Goal: Task Accomplishment & Management: Manage account settings

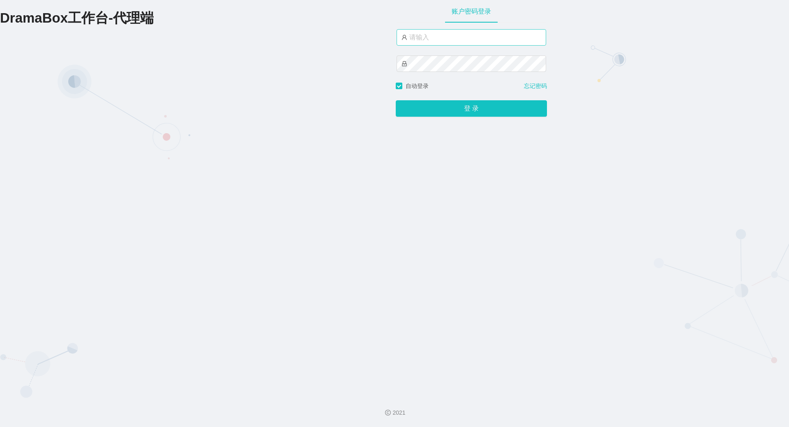
click at [442, 33] on input "text" at bounding box center [472, 37] width 150 height 16
type input "hk06"
click at [487, 111] on button "登 录" at bounding box center [471, 108] width 151 height 16
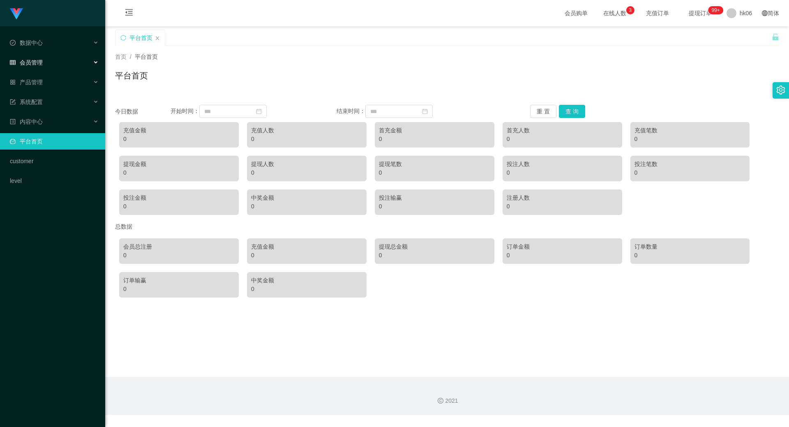
click at [44, 60] on div "会员管理" at bounding box center [52, 62] width 105 height 16
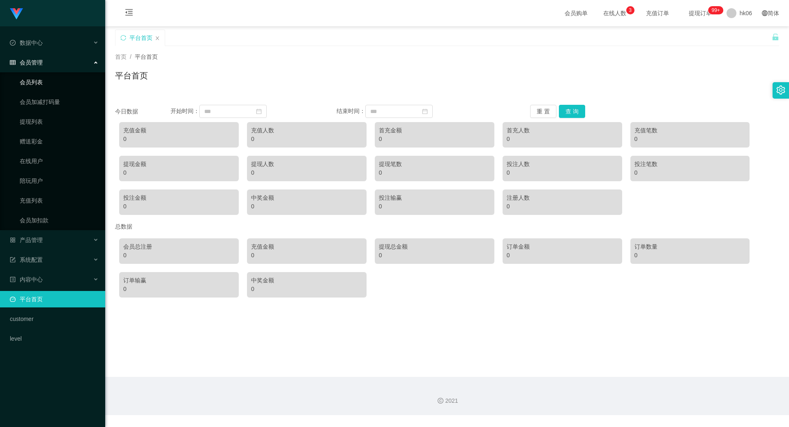
click at [46, 79] on link "会员列表" at bounding box center [59, 82] width 79 height 16
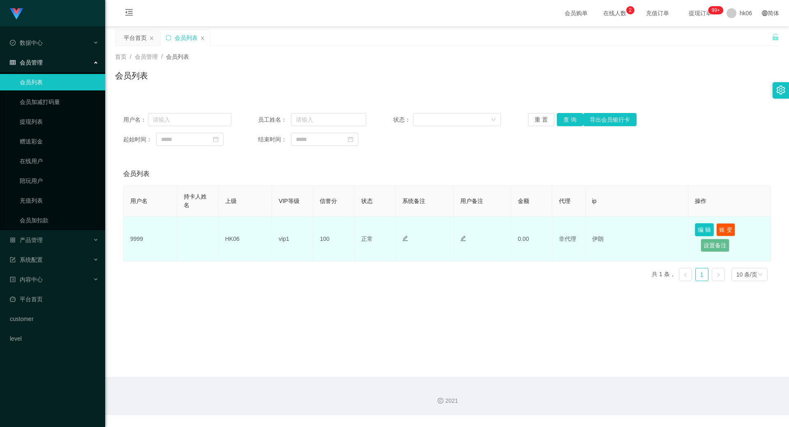
click at [701, 233] on button "编 辑" at bounding box center [704, 229] width 19 height 13
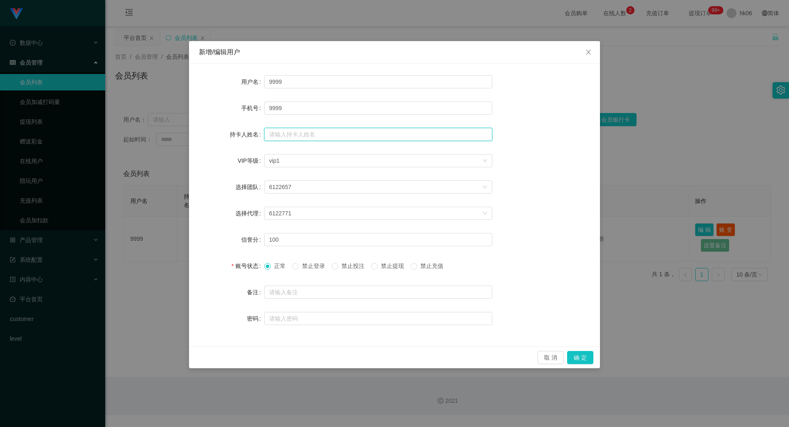
click at [312, 137] on input "text" at bounding box center [378, 134] width 228 height 13
type input "x"
type input "l"
click at [307, 134] on input "text" at bounding box center [378, 134] width 228 height 13
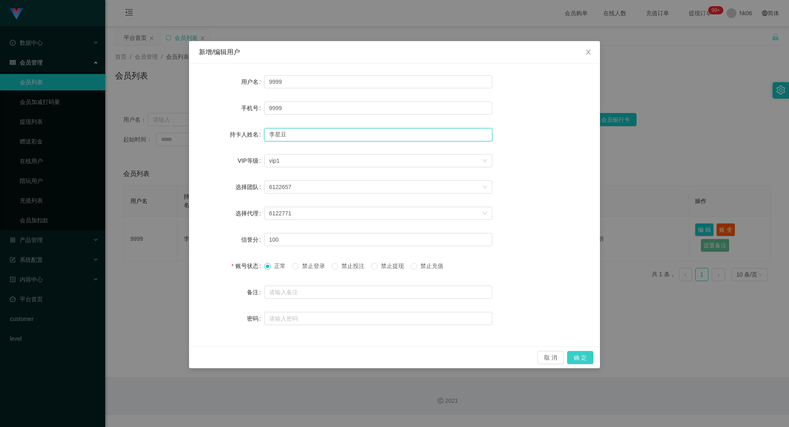
type input "李星豆"
click at [581, 355] on button "确 定" at bounding box center [580, 357] width 26 height 13
